Goal: Transaction & Acquisition: Obtain resource

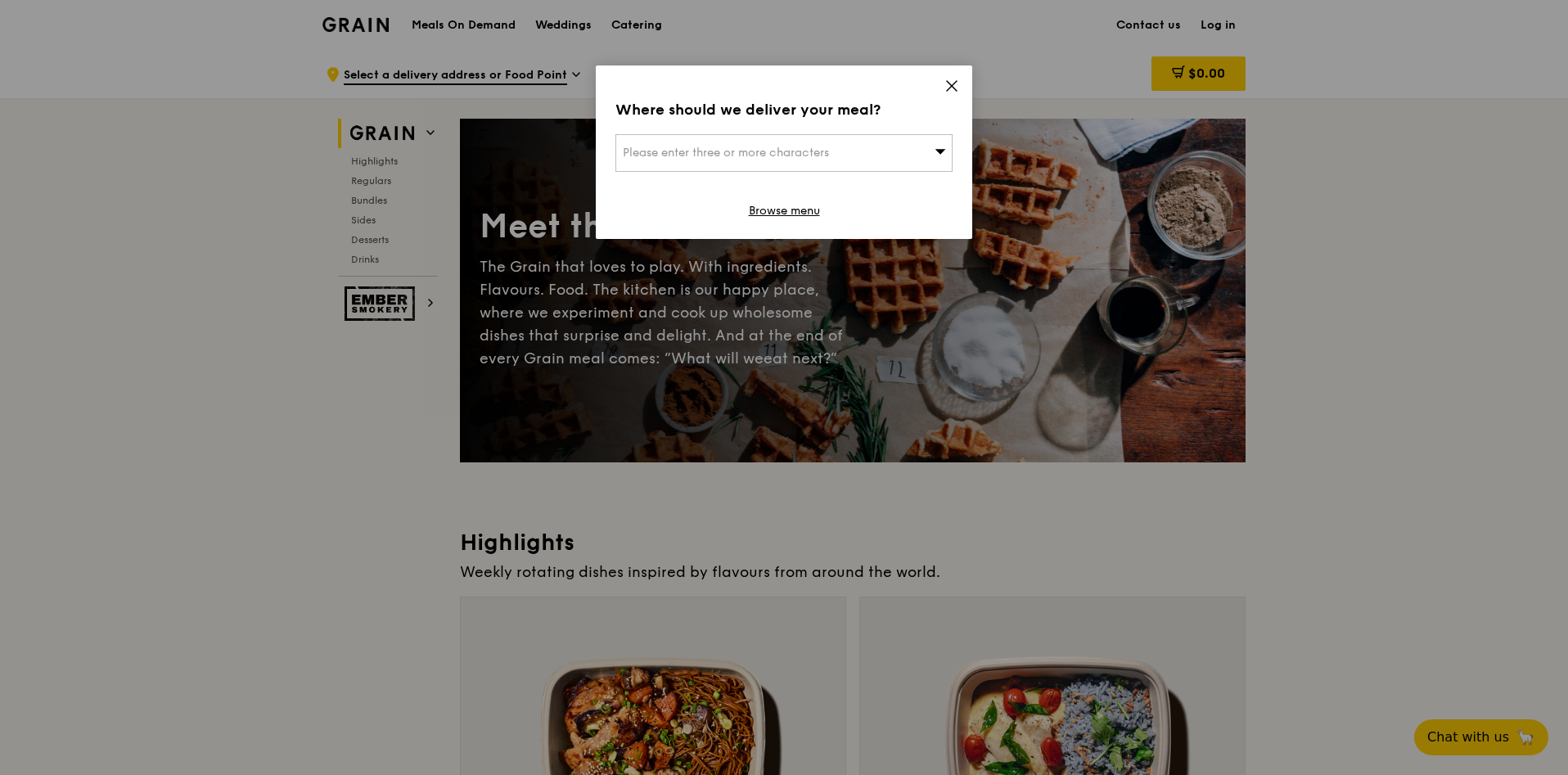
click at [947, 78] on icon at bounding box center [951, 85] width 14 height 14
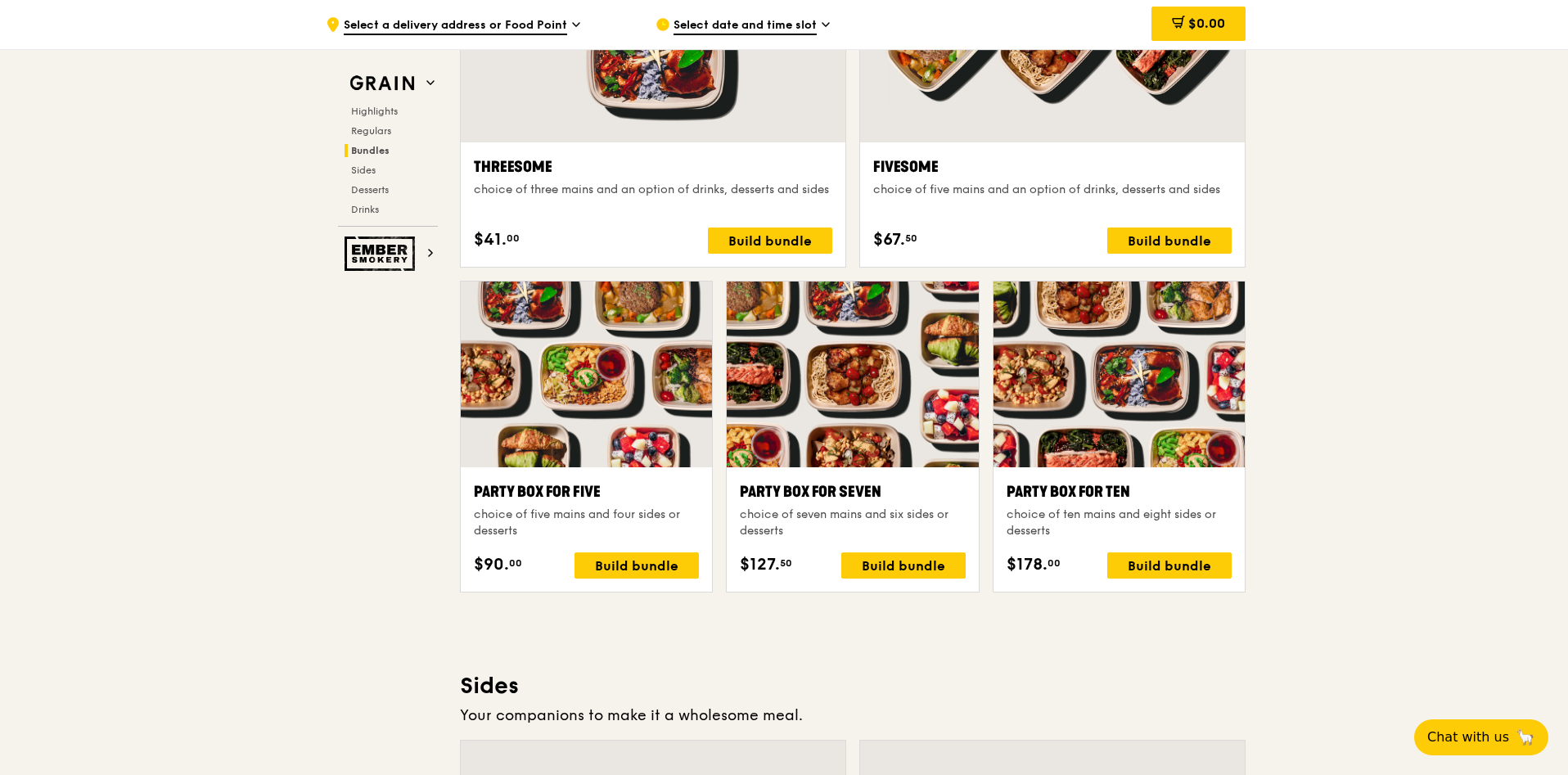
scroll to position [3068, 0]
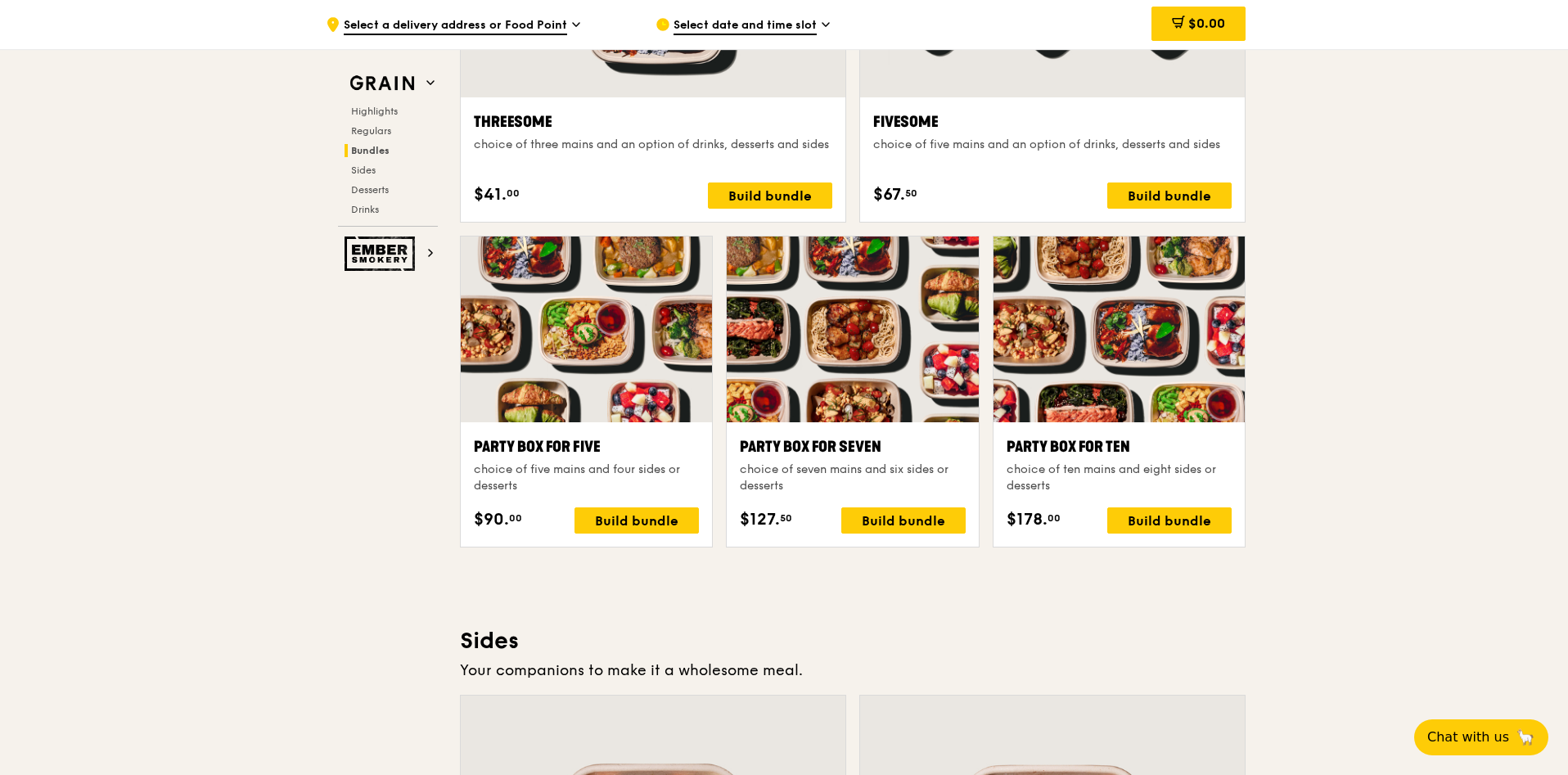
click at [1399, 534] on div ".cls-1 { fill: none; stroke: #fff; stroke-linecap: round; stroke-linejoin: roun…" at bounding box center [784, 426] width 1568 height 6891
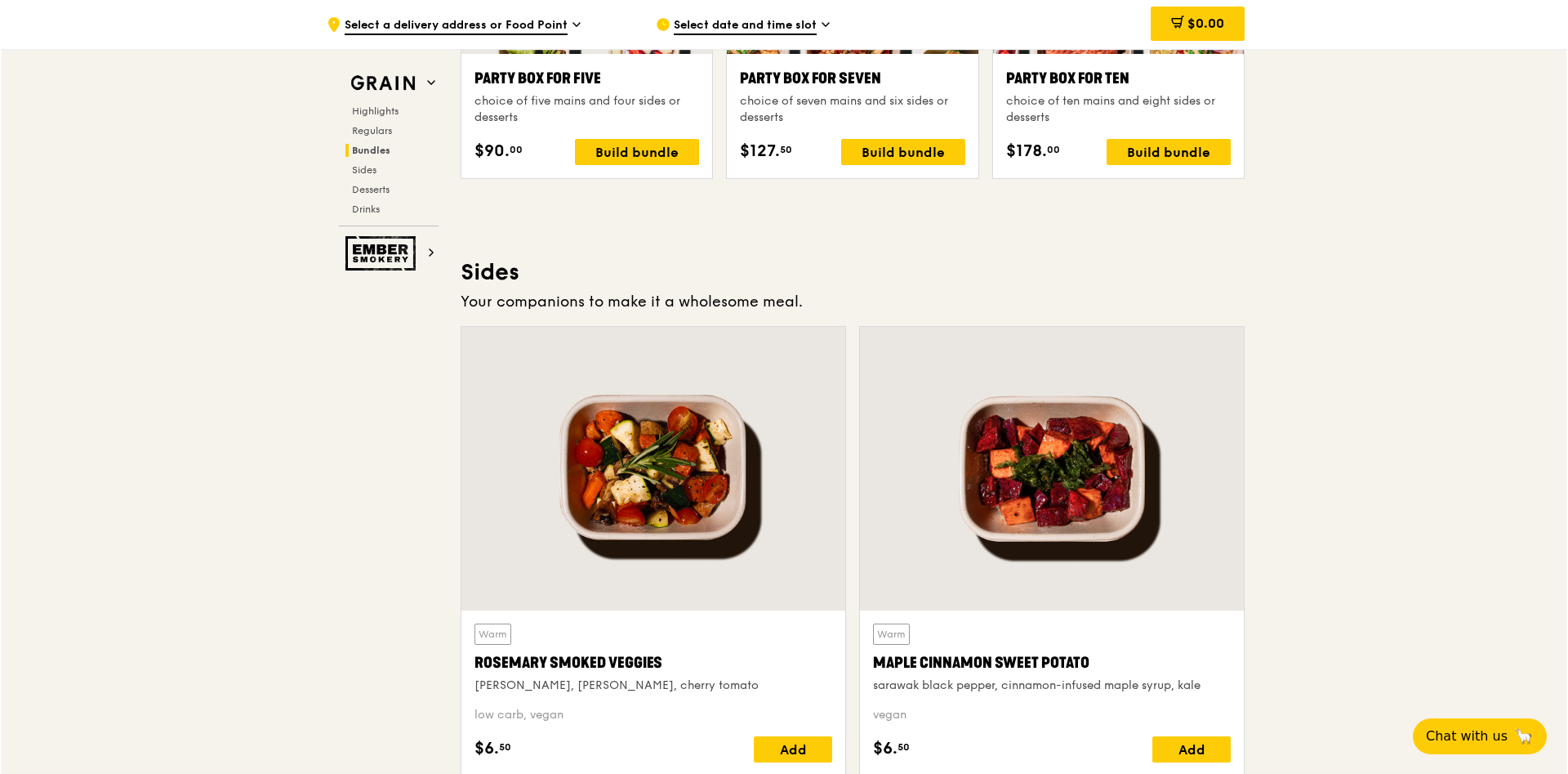
scroll to position [2941, 0]
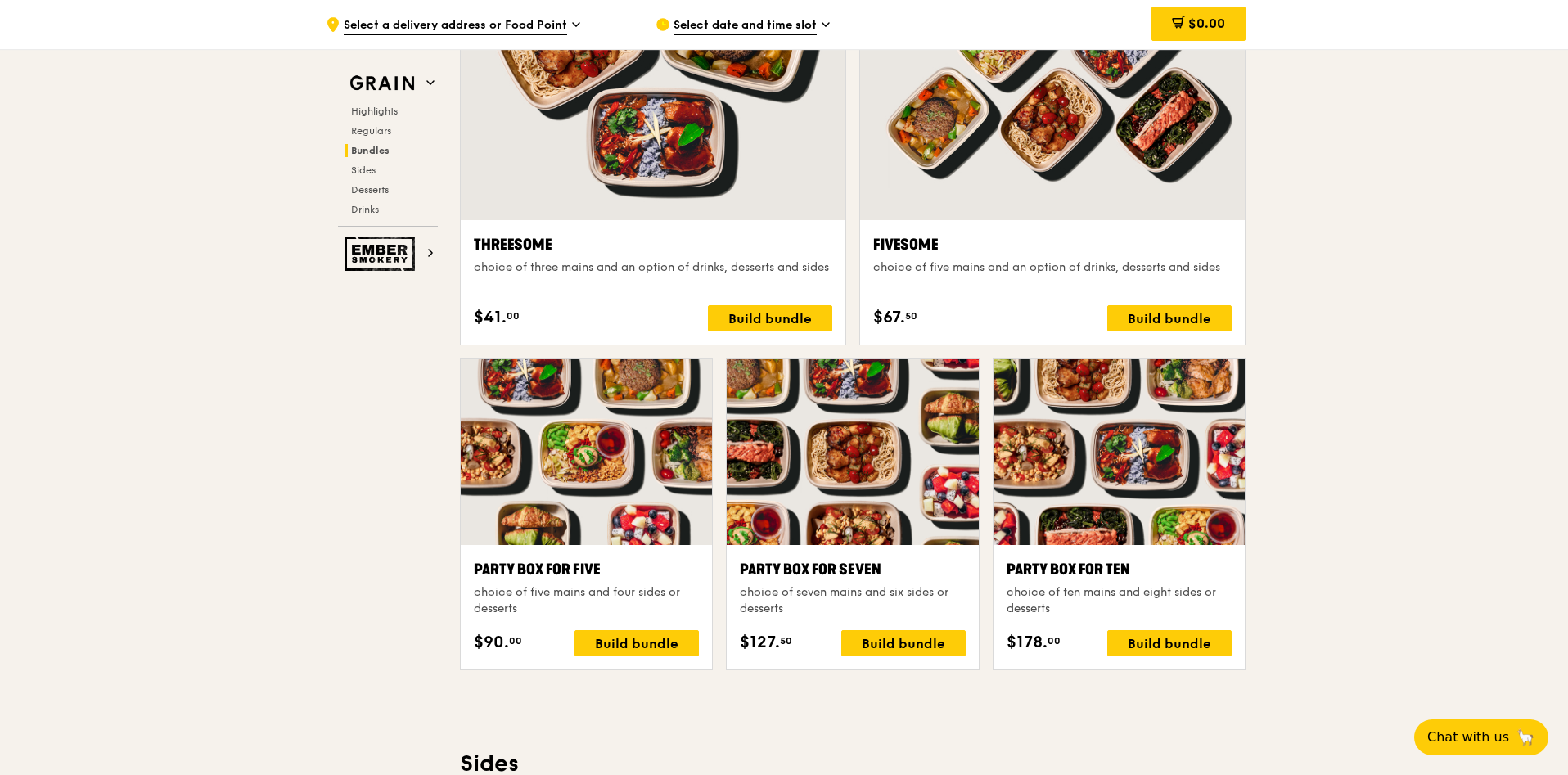
click at [1077, 568] on div "Party Box for Ten" at bounding box center [1120, 569] width 225 height 23
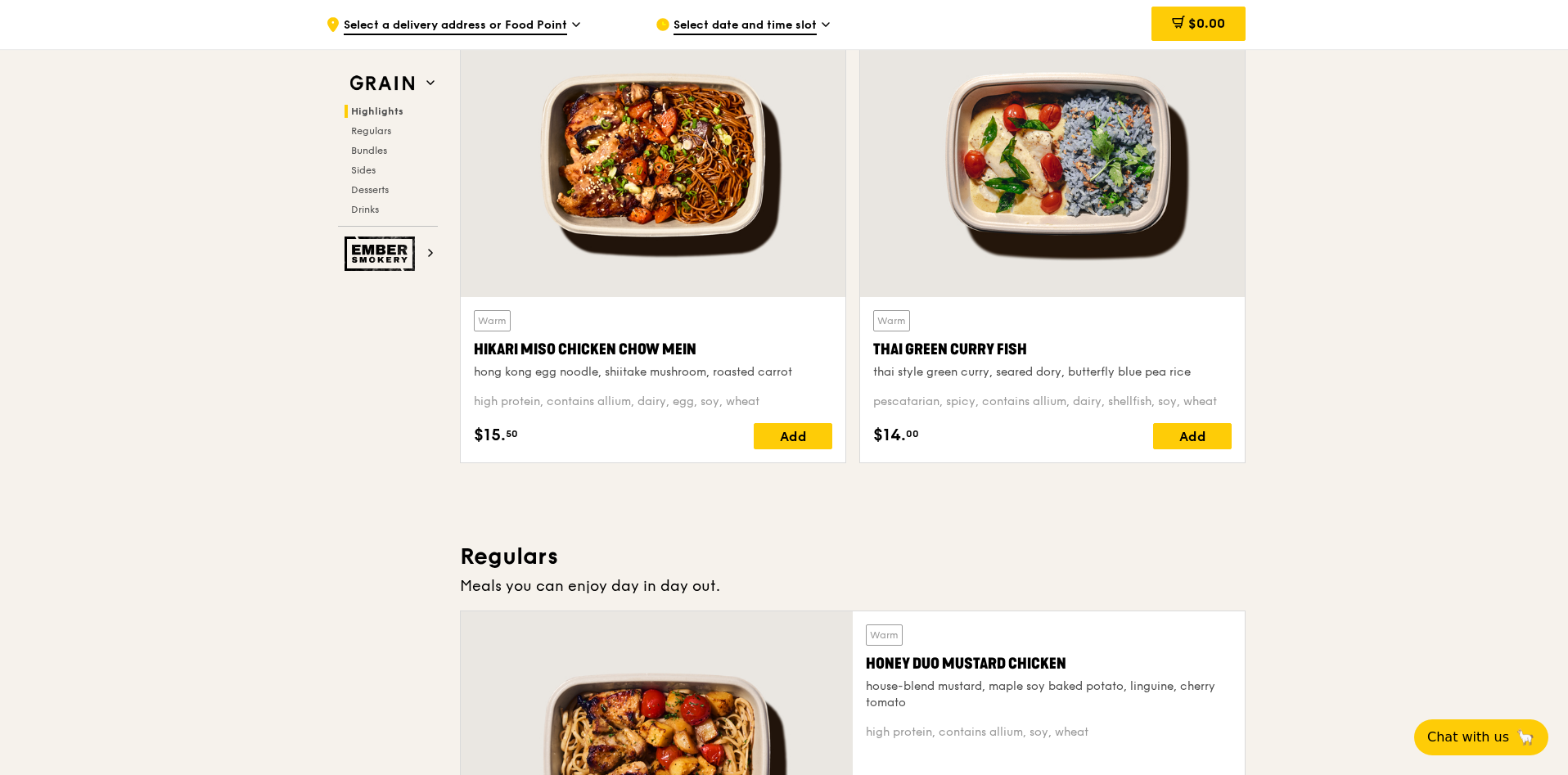
scroll to position [0, 0]
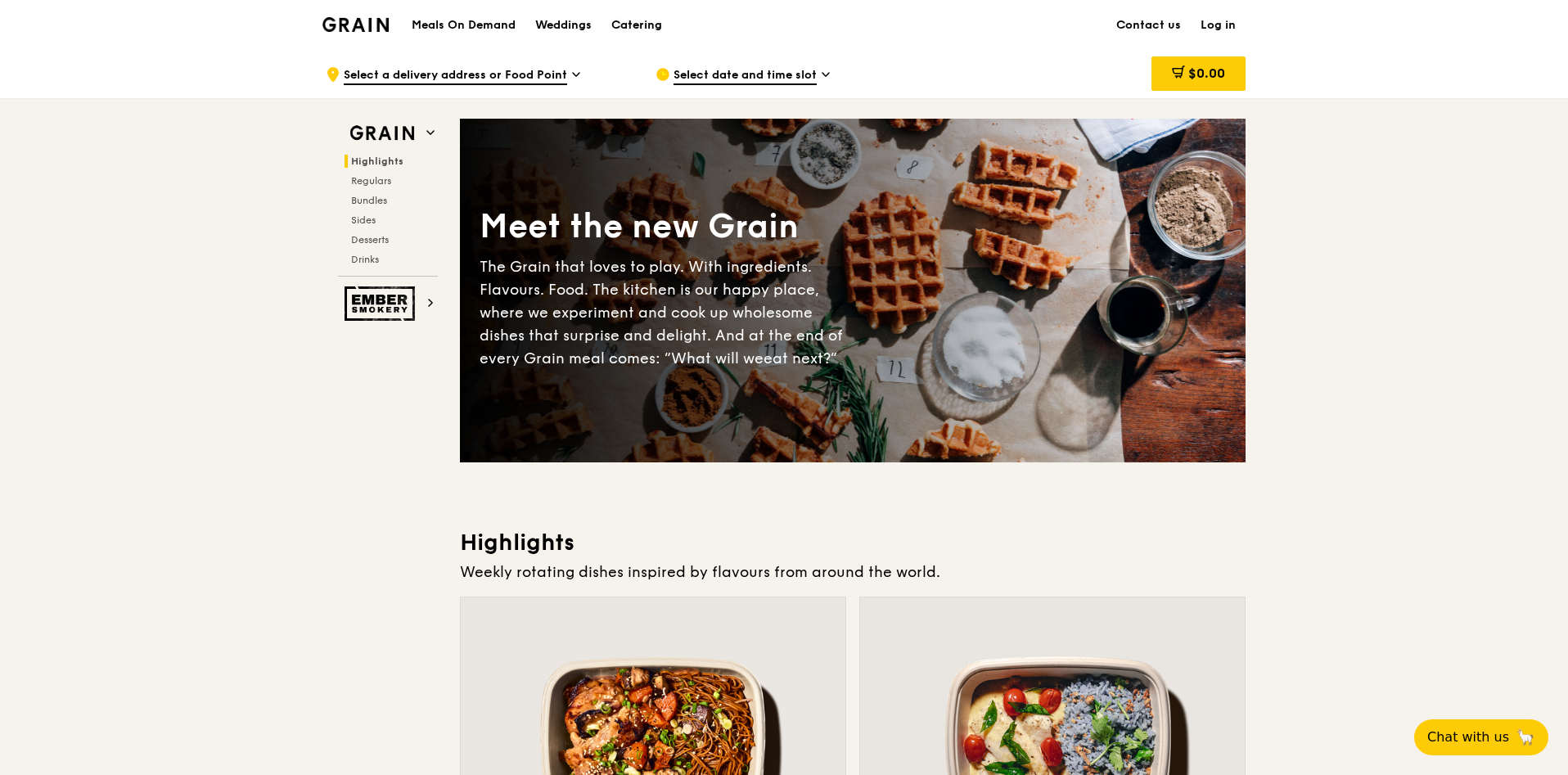
click at [623, 22] on div "Catering" at bounding box center [636, 25] width 51 height 49
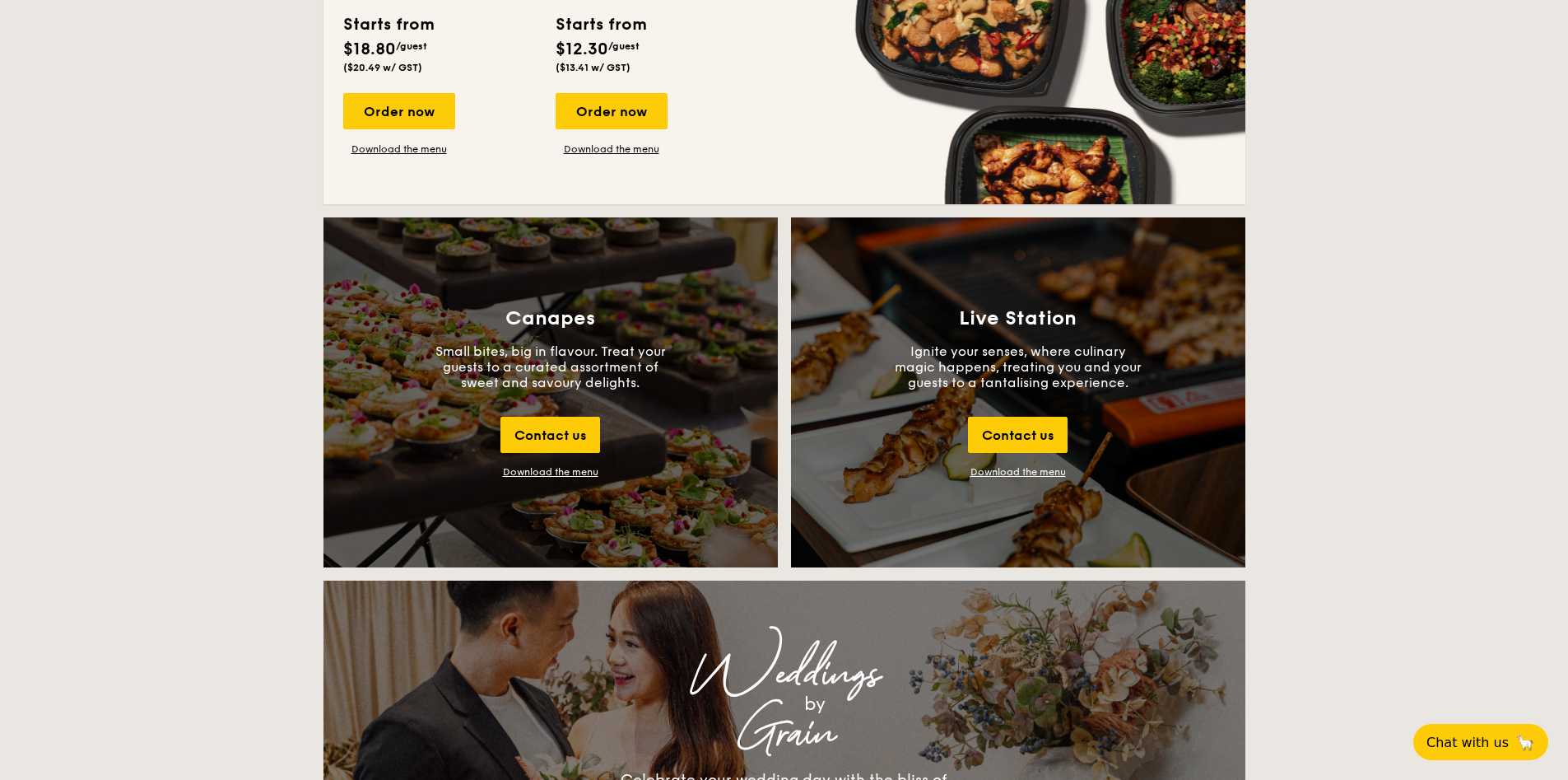
scroll to position [1605, 0]
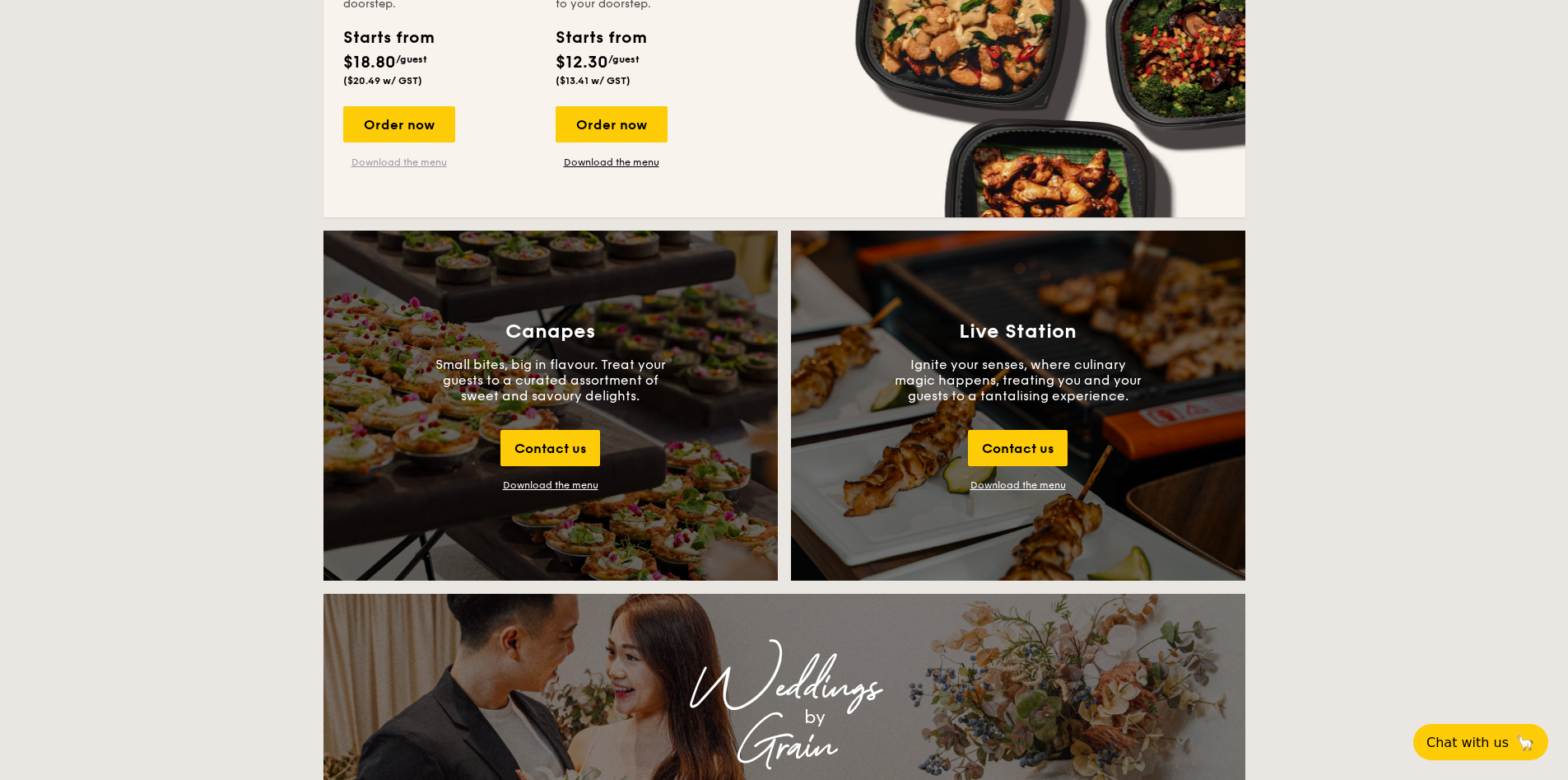
click at [432, 165] on link "Download the menu" at bounding box center [399, 162] width 112 height 13
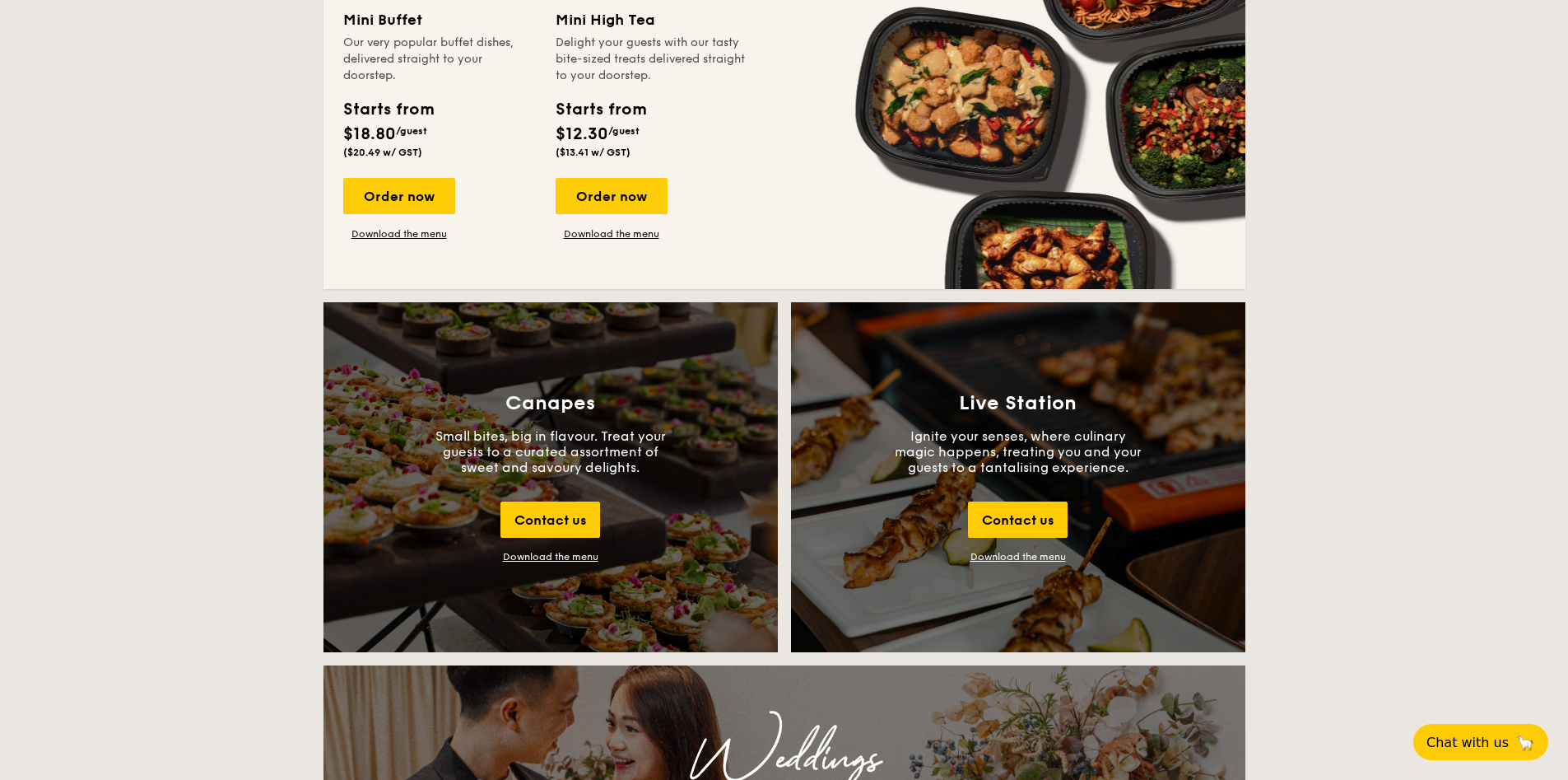
scroll to position [1482, 0]
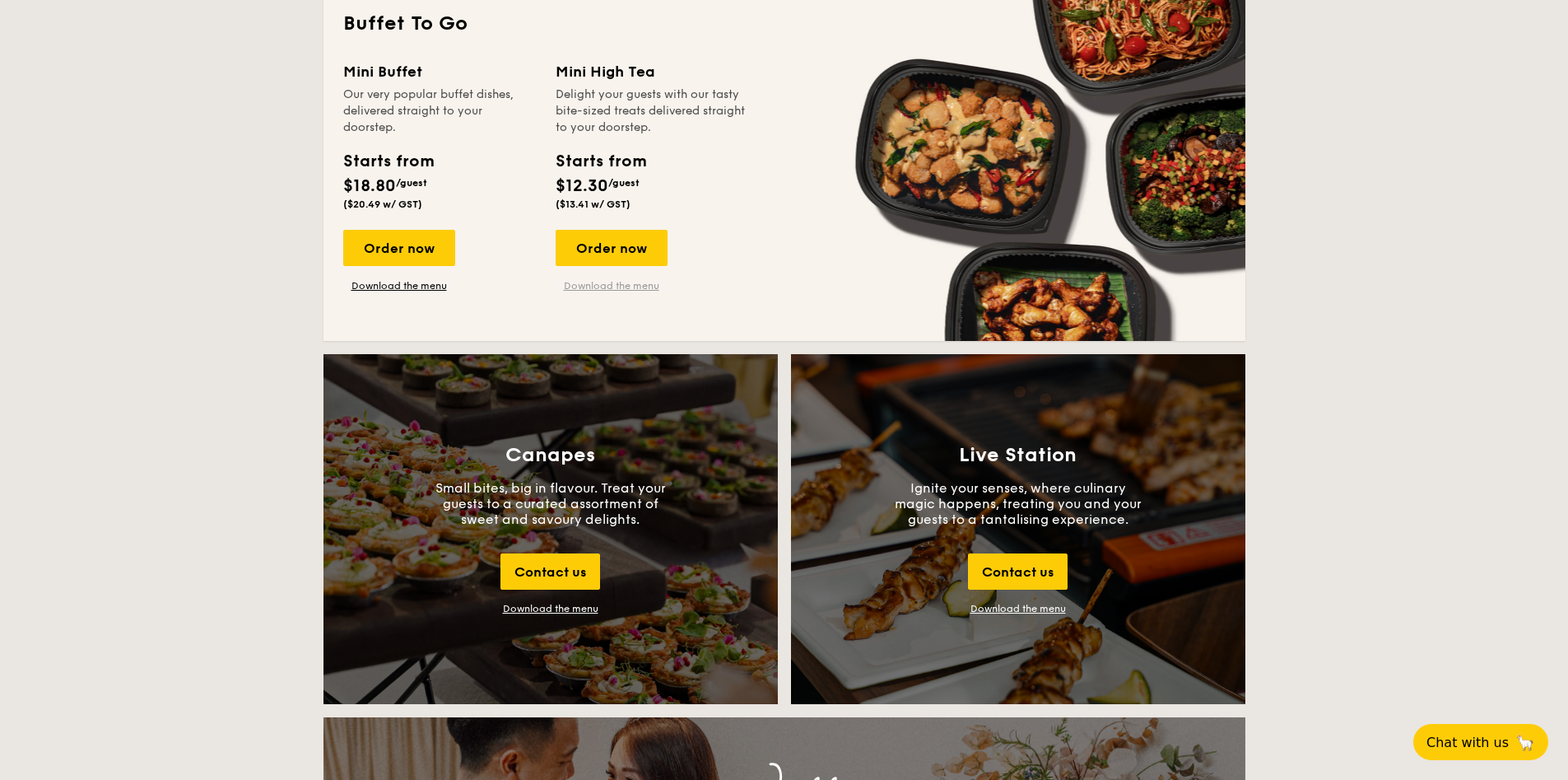
click at [644, 283] on link "Download the menu" at bounding box center [611, 286] width 112 height 13
